Goal: Task Accomplishment & Management: Manage account settings

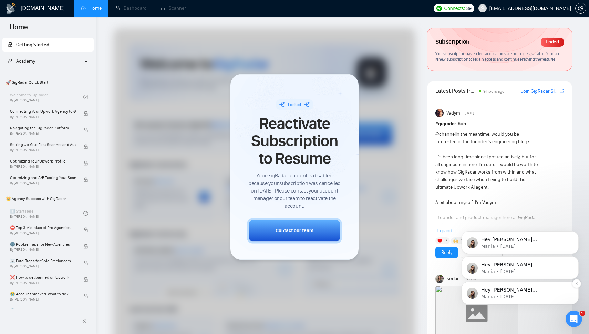
click at [493, 293] on p "Mariia • [DATE]" at bounding box center [525, 296] width 89 height 6
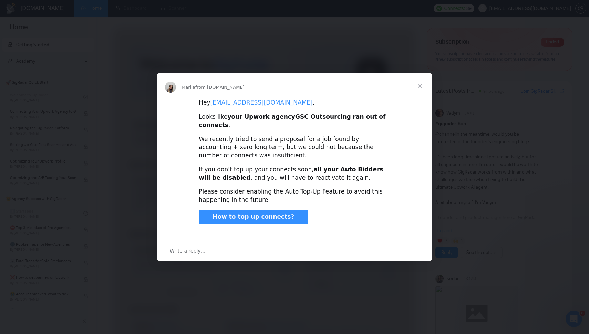
click at [420, 87] on span "Close" at bounding box center [420, 85] width 25 height 25
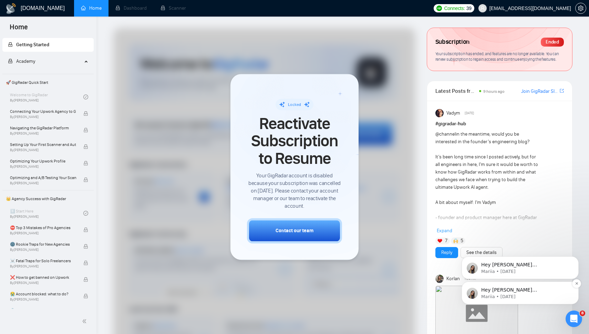
click at [490, 287] on span "Hey gautam@gscoutsourcing.com, Looks like your Upwork agency GSC Outsourcing ra…" at bounding box center [525, 337] width 88 height 101
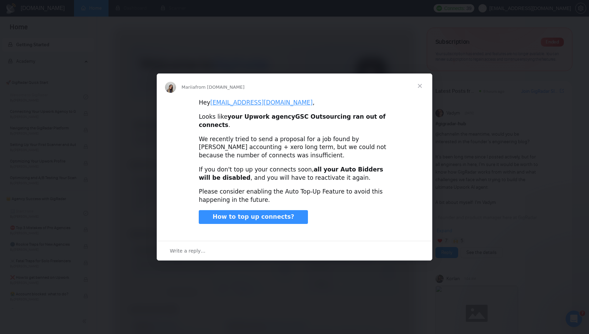
click at [422, 90] on span "Close" at bounding box center [420, 85] width 25 height 25
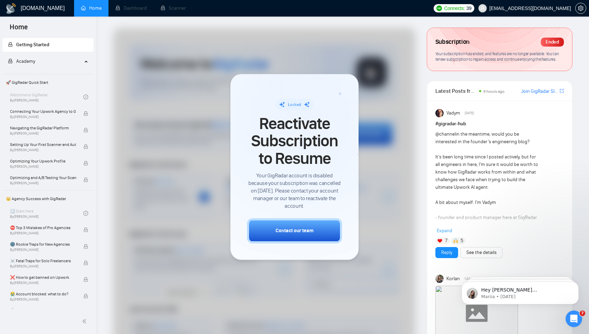
click at [27, 1] on h1 "[DOMAIN_NAME]" at bounding box center [43, 8] width 44 height 17
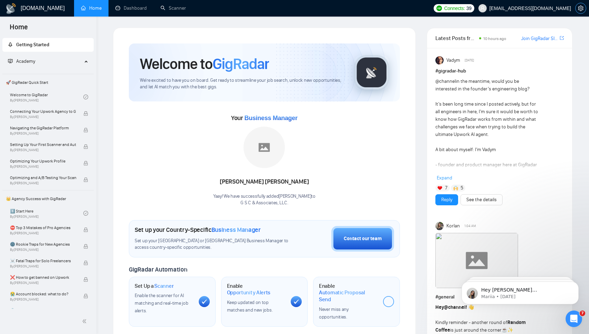
click at [580, 7] on icon "setting" at bounding box center [581, 9] width 6 height 6
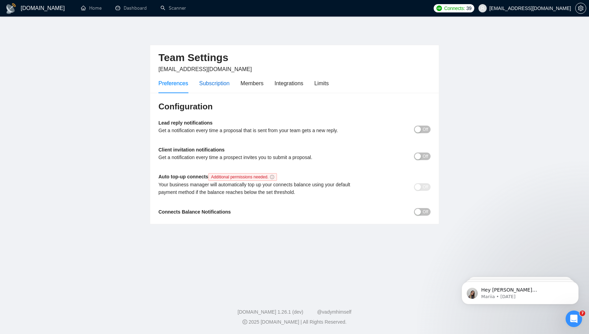
click at [212, 80] on div "Subscription" at bounding box center [214, 83] width 30 height 9
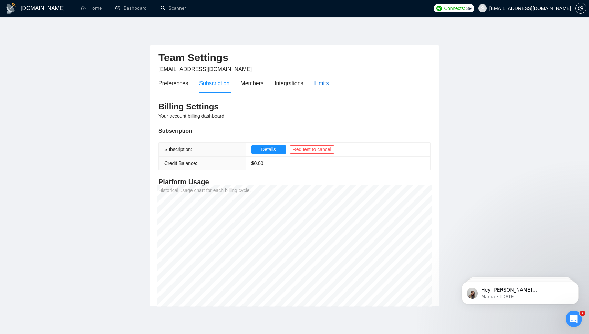
click at [321, 80] on div "Limits" at bounding box center [322, 83] width 14 height 9
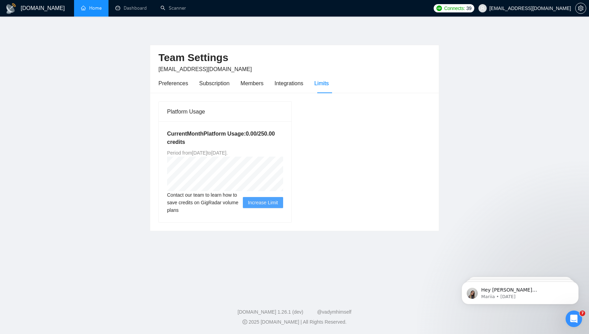
click at [93, 6] on link "Home" at bounding box center [91, 8] width 21 height 6
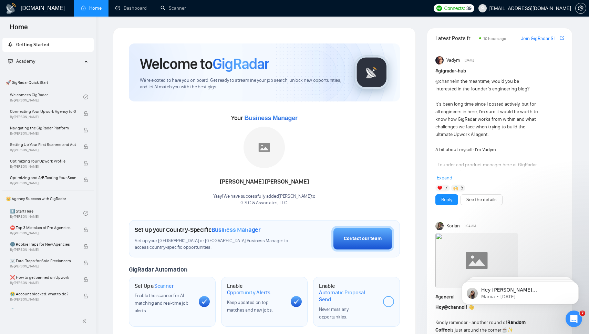
click at [588, 6] on div "Connects: 39 [EMAIL_ADDRESS][DOMAIN_NAME]" at bounding box center [509, 8] width 159 height 17
click at [582, 6] on icon "setting" at bounding box center [581, 9] width 6 height 6
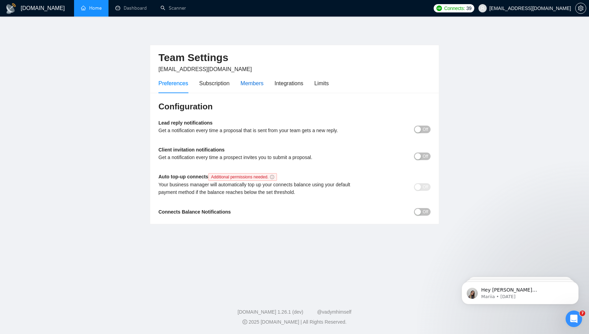
click at [243, 82] on div "Members" at bounding box center [252, 83] width 23 height 9
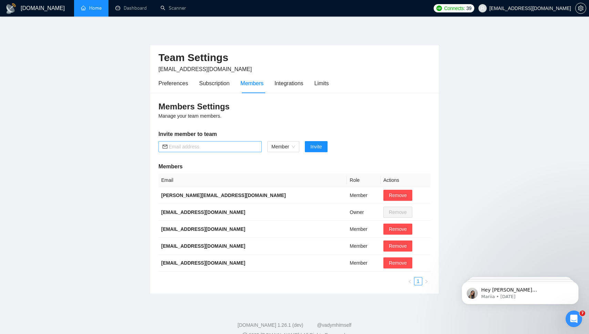
click at [224, 146] on input "text" at bounding box center [213, 147] width 89 height 8
type input "[PERSON_NAME][EMAIL_ADDRESS][DOMAIN_NAME]"
click at [290, 154] on div "Members Settings Manage your team members. Invite member to team [PERSON_NAME][…" at bounding box center [294, 193] width 289 height 201
click at [287, 145] on span "Member" at bounding box center [284, 146] width 24 height 10
click at [290, 158] on div "Admin" at bounding box center [284, 160] width 24 height 8
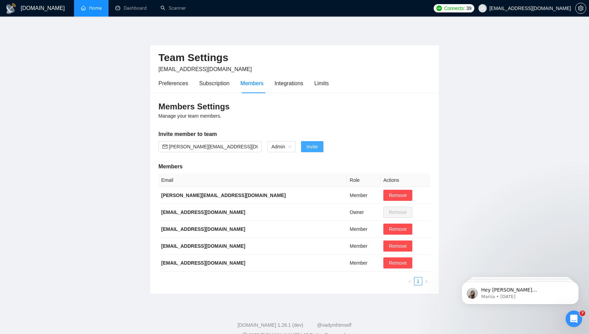
click at [317, 145] on span "Invite" at bounding box center [312, 147] width 11 height 8
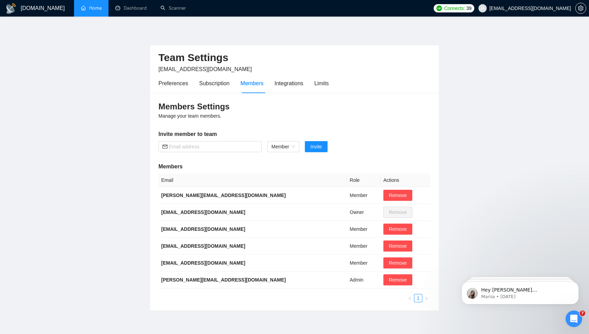
click at [91, 8] on link "Home" at bounding box center [91, 8] width 21 height 6
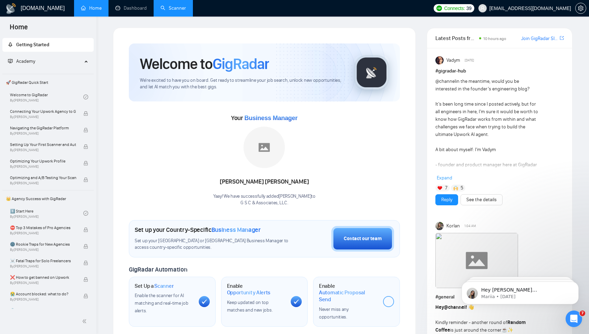
click at [161, 11] on link "Scanner" at bounding box center [174, 8] width 26 height 6
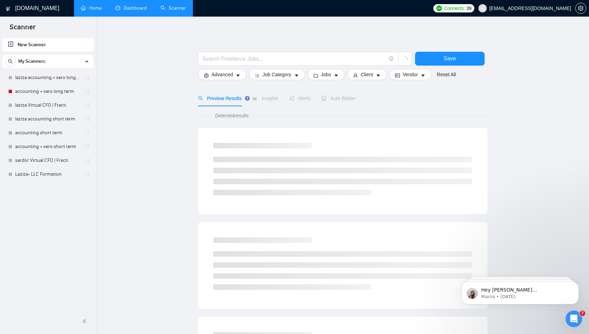
click at [126, 8] on link "Dashboard" at bounding box center [130, 8] width 31 height 6
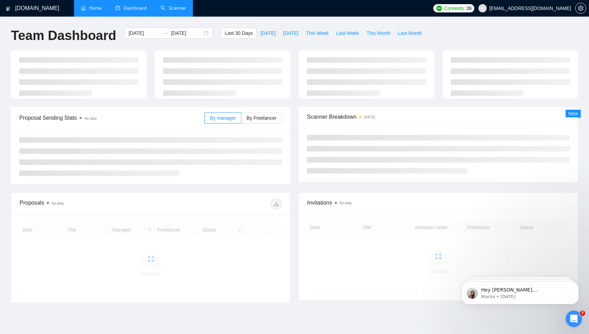
click at [81, 7] on link "Home" at bounding box center [91, 8] width 21 height 6
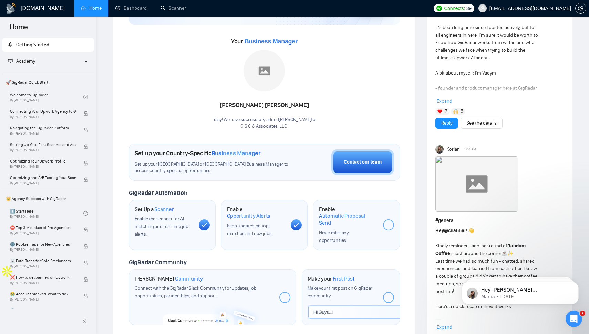
scroll to position [77, 0]
